Goal: Task Accomplishment & Management: Manage account settings

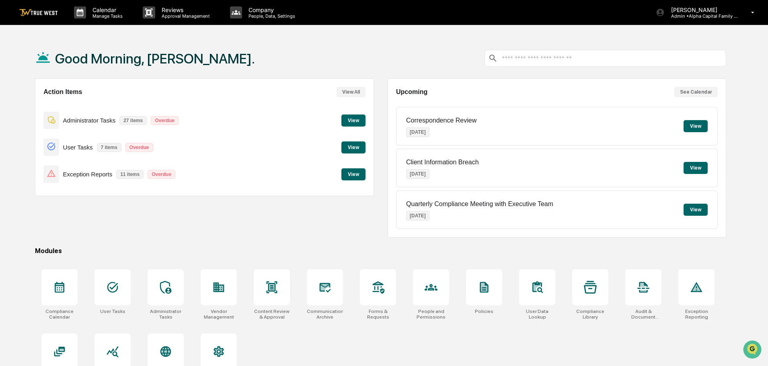
click at [356, 119] on button "View" at bounding box center [353, 121] width 24 height 12
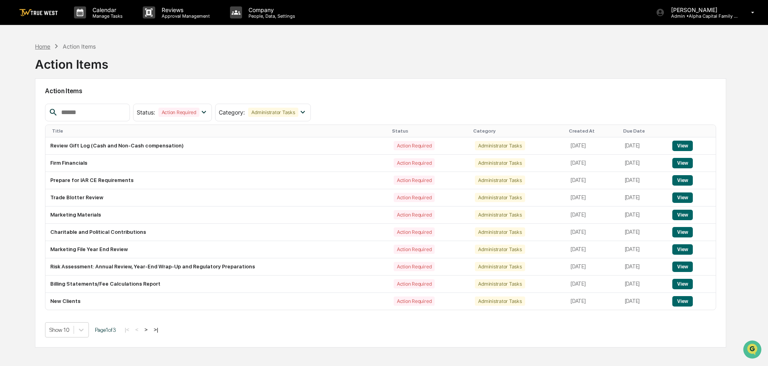
click at [43, 47] on div "Home" at bounding box center [42, 46] width 15 height 7
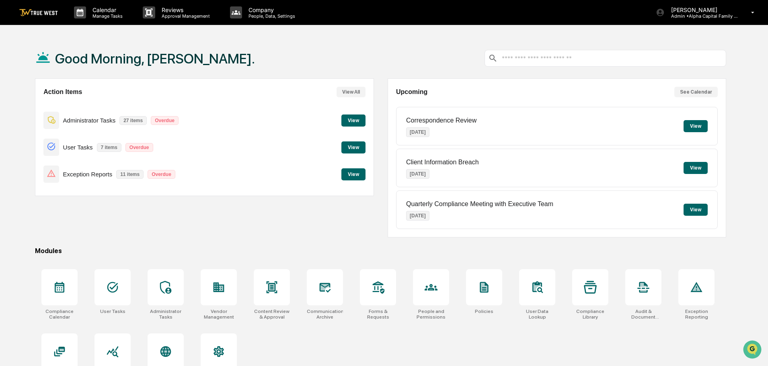
click at [352, 119] on button "View" at bounding box center [353, 121] width 24 height 12
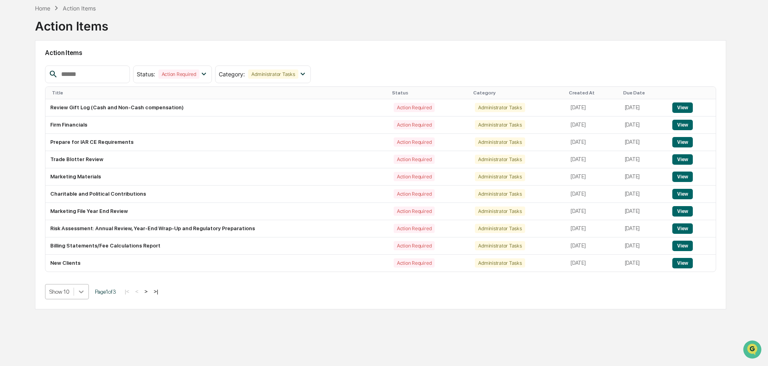
scroll to position [42, 0]
click at [82, 293] on div at bounding box center [81, 292] width 14 height 14
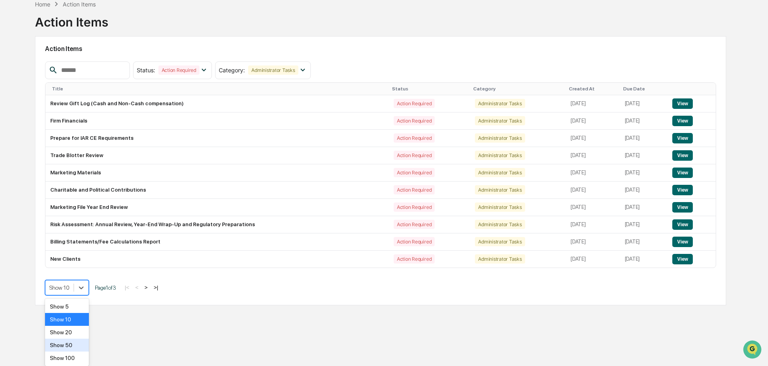
click at [68, 347] on div "Show 50" at bounding box center [67, 345] width 44 height 13
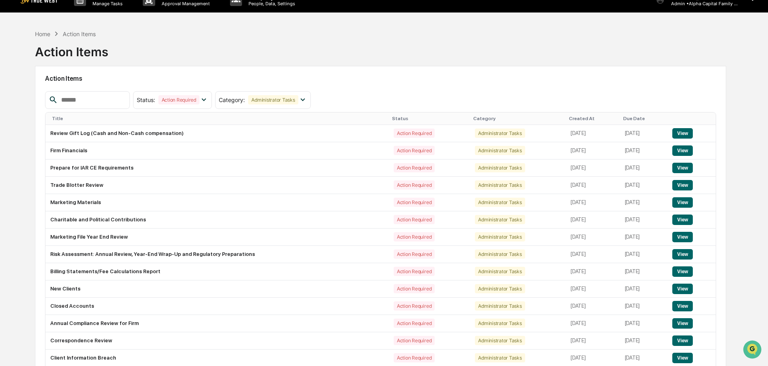
scroll to position [0, 0]
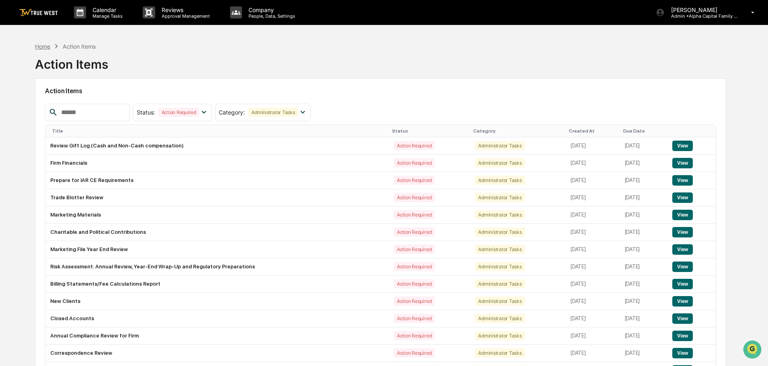
click at [43, 47] on div "Home" at bounding box center [42, 46] width 15 height 7
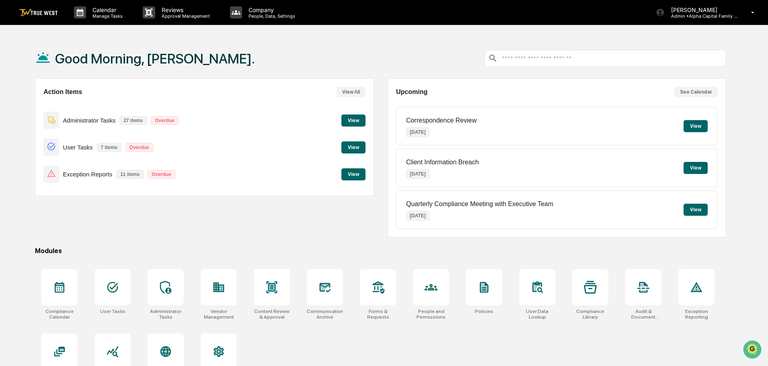
click at [351, 145] on button "View" at bounding box center [353, 147] width 24 height 12
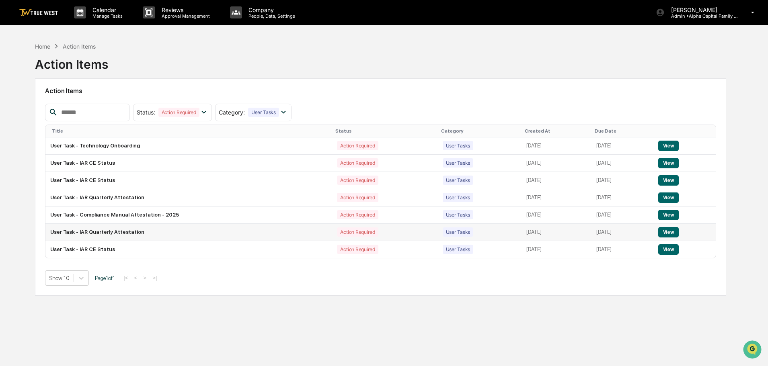
click at [668, 230] on button "View" at bounding box center [668, 232] width 20 height 10
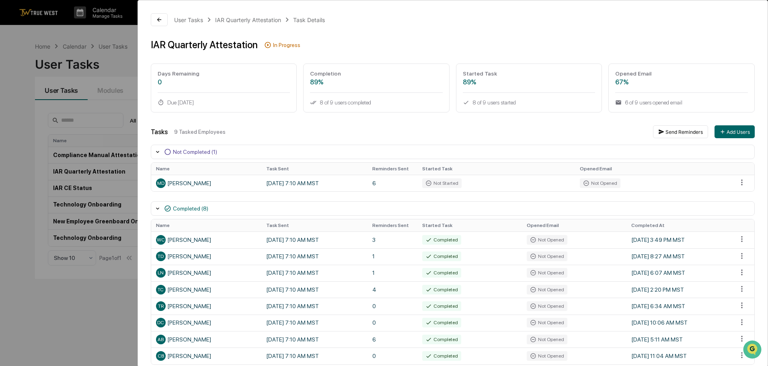
click at [31, 34] on div "User Tasks IAR Quarterly Attestation Task Details IAR Quarterly Attestation In …" at bounding box center [384, 183] width 768 height 366
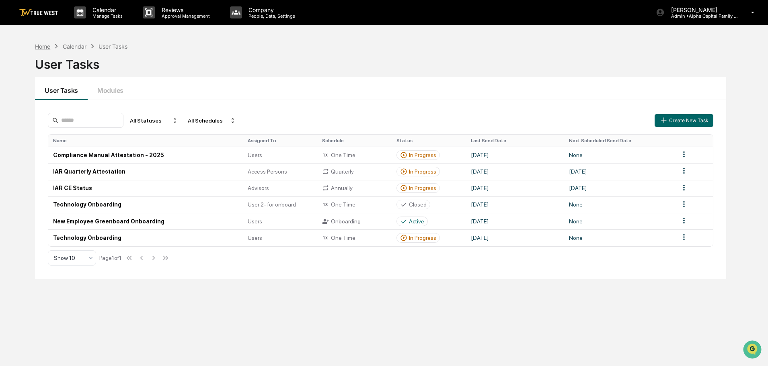
click at [41, 47] on div "Home" at bounding box center [42, 46] width 15 height 7
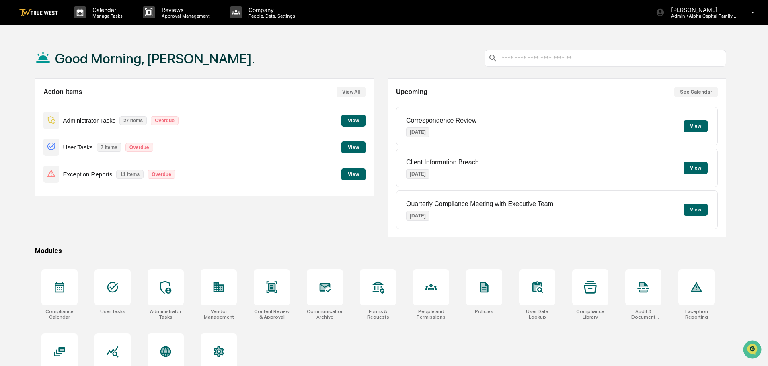
click at [342, 174] on button "View" at bounding box center [353, 174] width 24 height 12
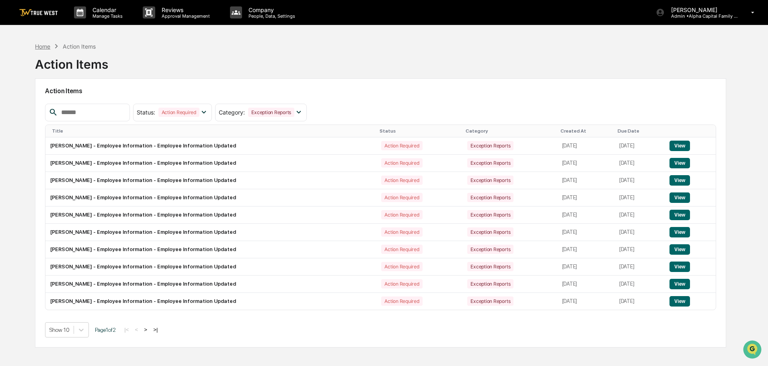
click at [43, 47] on div "Home" at bounding box center [42, 46] width 15 height 7
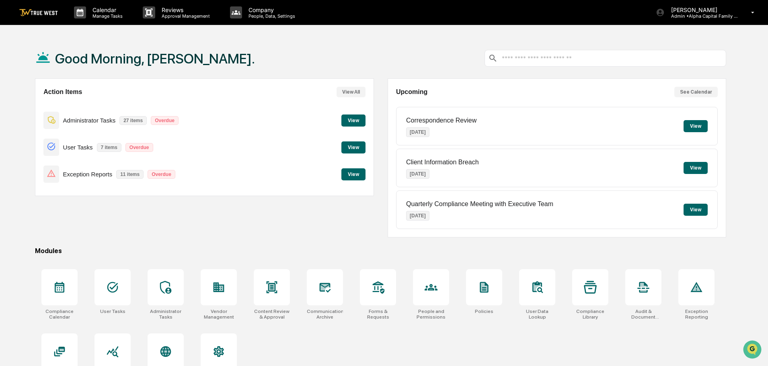
click at [348, 148] on button "View" at bounding box center [353, 147] width 24 height 12
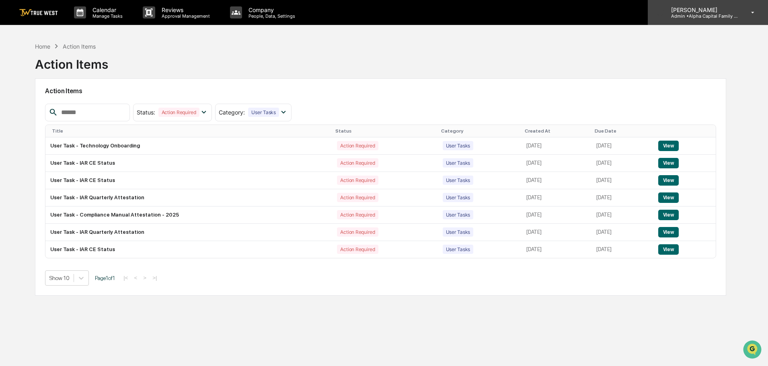
click at [706, 13] on p "Admin • Alpha Capital Family Office" at bounding box center [701, 16] width 75 height 6
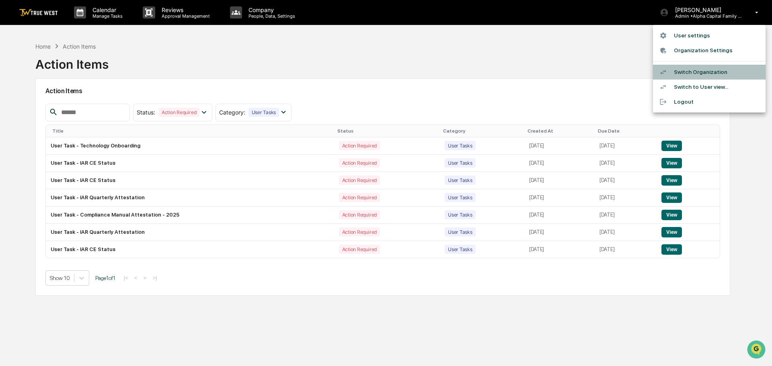
click at [688, 72] on li "Switch Organization" at bounding box center [709, 72] width 113 height 15
